Goal: Task Accomplishment & Management: Manage account settings

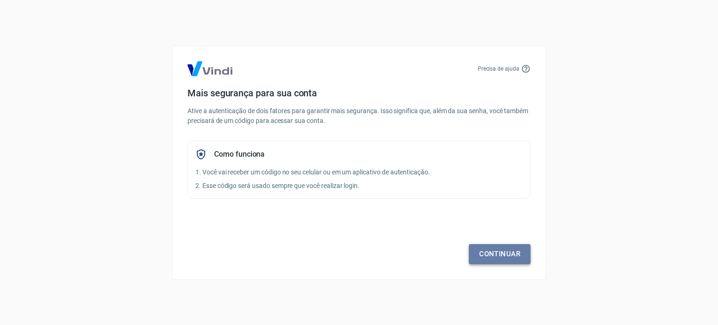
click at [499, 250] on link "Continuar" at bounding box center [500, 254] width 62 height 20
